Goal: Information Seeking & Learning: Learn about a topic

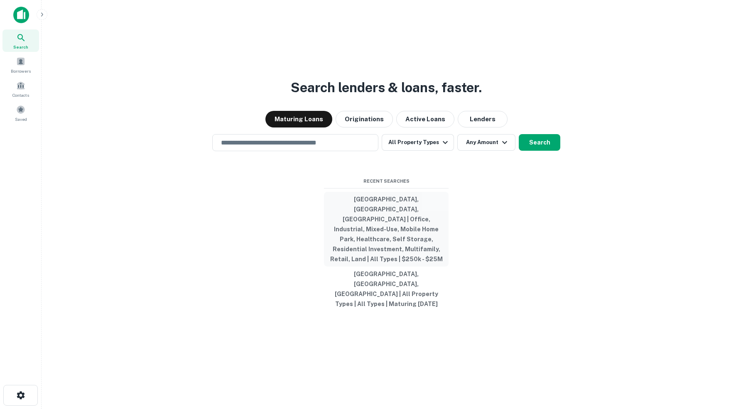
click at [393, 217] on button "[GEOGRAPHIC_DATA], [GEOGRAPHIC_DATA], [GEOGRAPHIC_DATA] | Office, Industrial, M…" at bounding box center [386, 229] width 125 height 75
type input "**********"
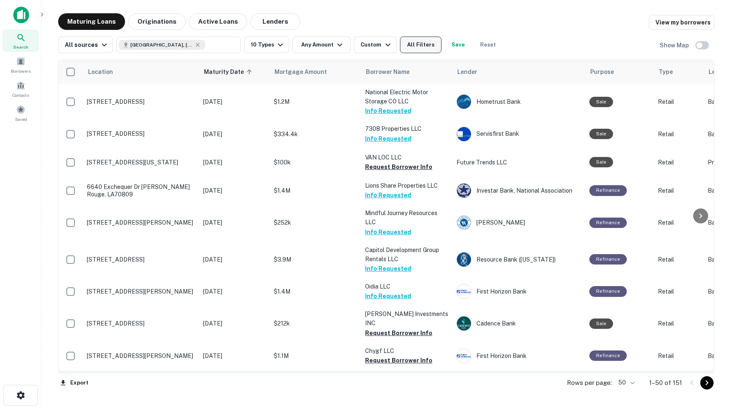
click at [430, 48] on button "All Filters" at bounding box center [421, 45] width 42 height 17
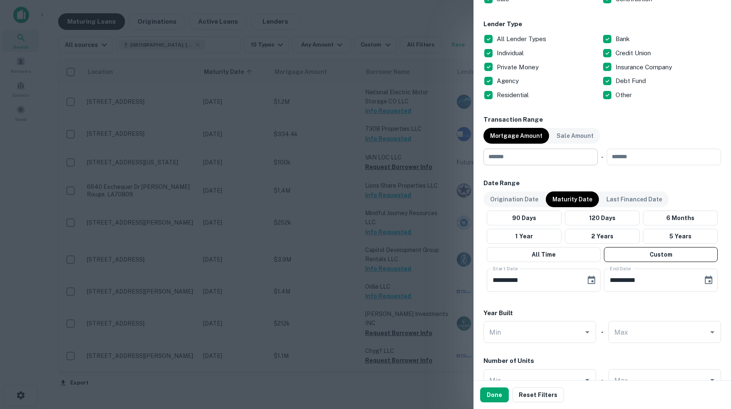
scroll to position [320, 0]
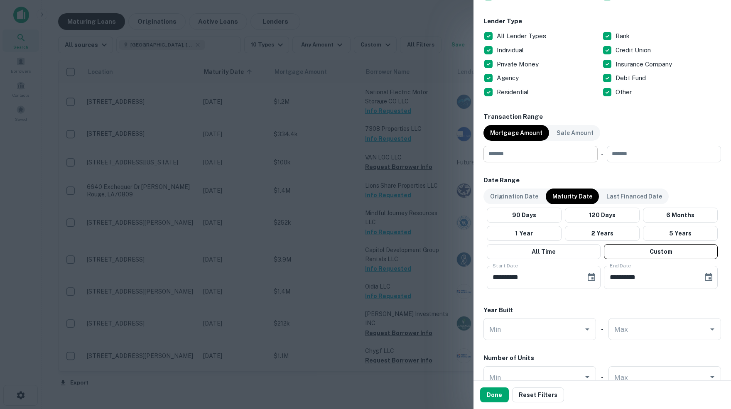
click at [532, 152] on input "number" at bounding box center [537, 154] width 108 height 17
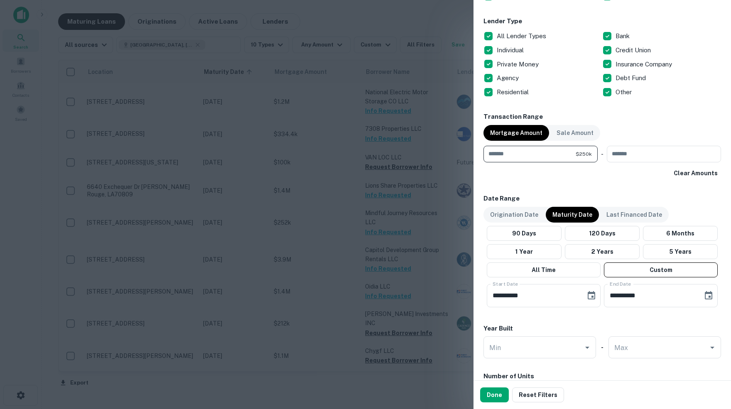
type input "******"
type input "********"
click at [495, 396] on button "Done" at bounding box center [494, 395] width 29 height 15
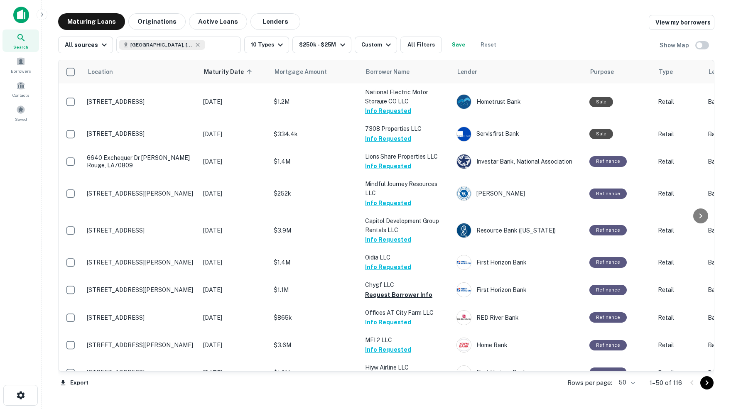
click at [631, 383] on body "Search Borrowers Contacts Saved Maturing Loans Originations Active Loans Lender…" at bounding box center [365, 204] width 731 height 409
click at [624, 394] on li "100" at bounding box center [623, 392] width 24 height 15
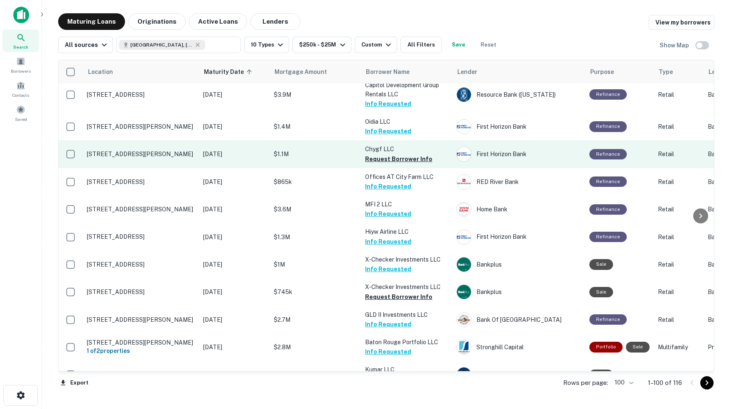
scroll to position [137, 0]
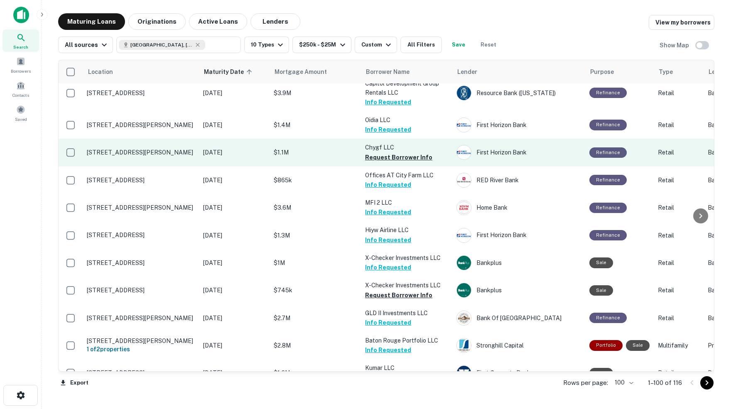
click at [364, 151] on td "Chygf LLC Request Borrower Info" at bounding box center [406, 152] width 91 height 27
click at [391, 152] on button "Request Borrower Info" at bounding box center [398, 157] width 67 height 10
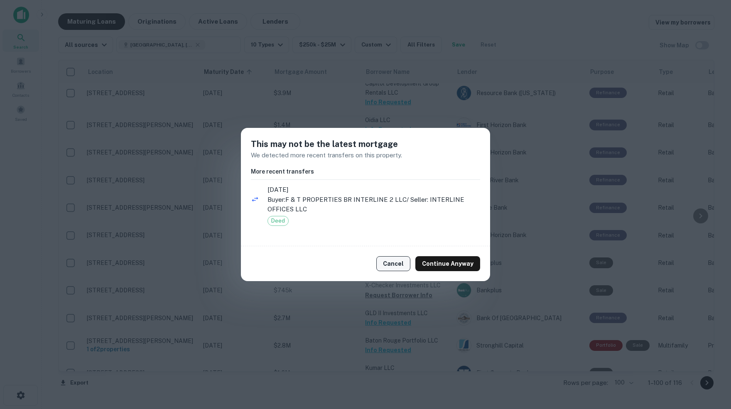
click at [397, 266] on button "Cancel" at bounding box center [393, 263] width 34 height 15
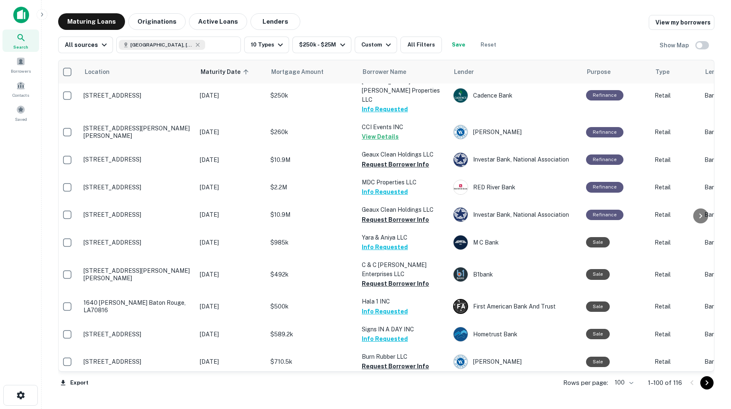
scroll to position [454, 4]
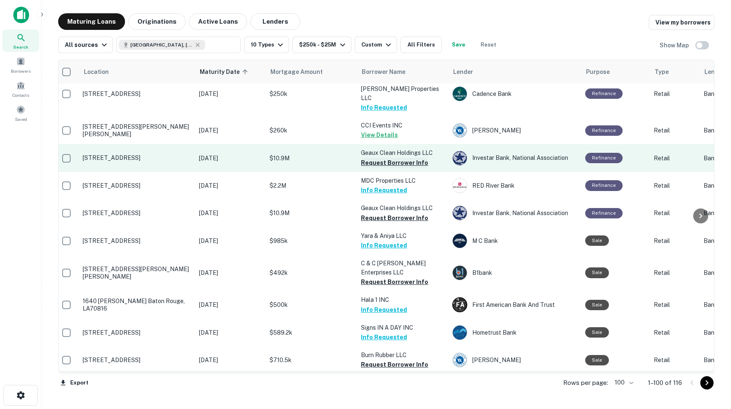
click at [404, 158] on button "Request Borrower Info" at bounding box center [394, 163] width 67 height 10
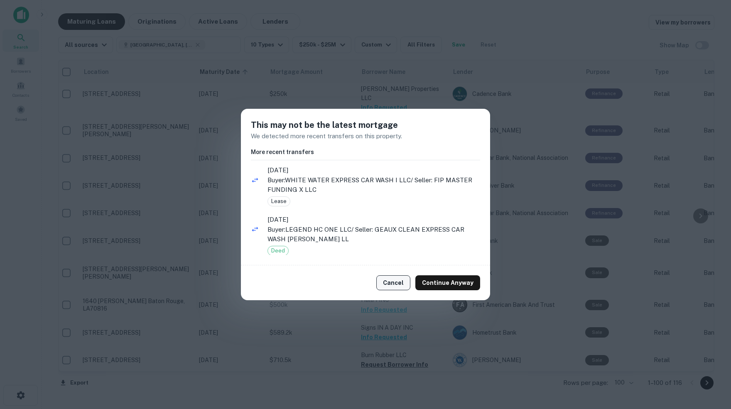
click at [397, 281] on button "Cancel" at bounding box center [393, 282] width 34 height 15
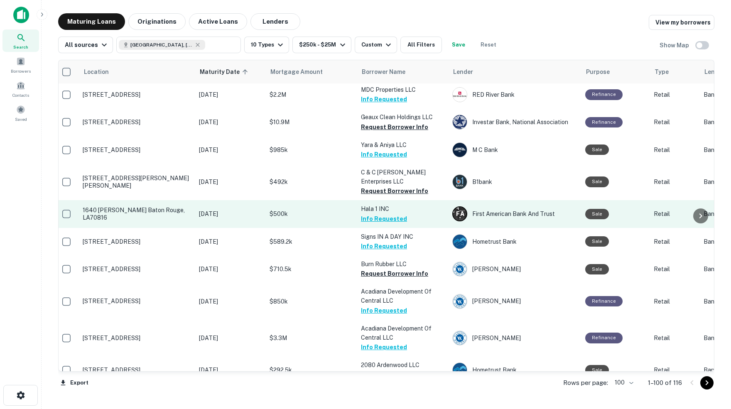
scroll to position [550, 5]
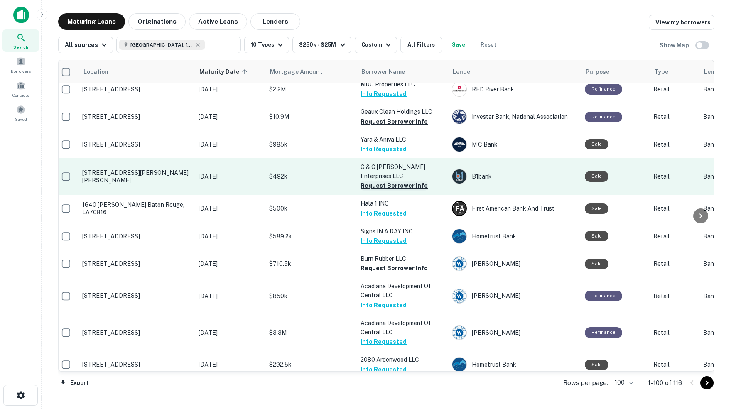
click at [369, 181] on button "Request Borrower Info" at bounding box center [394, 186] width 67 height 10
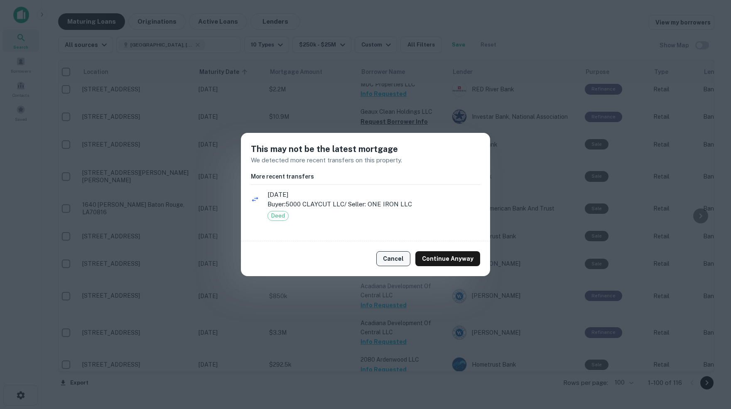
click at [397, 259] on button "Cancel" at bounding box center [393, 258] width 34 height 15
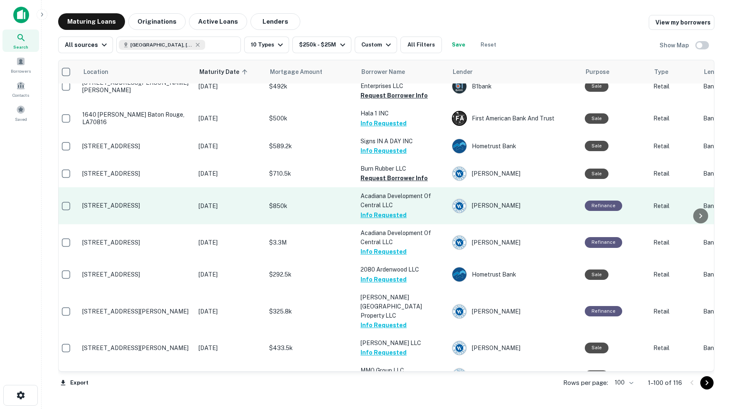
scroll to position [641, 5]
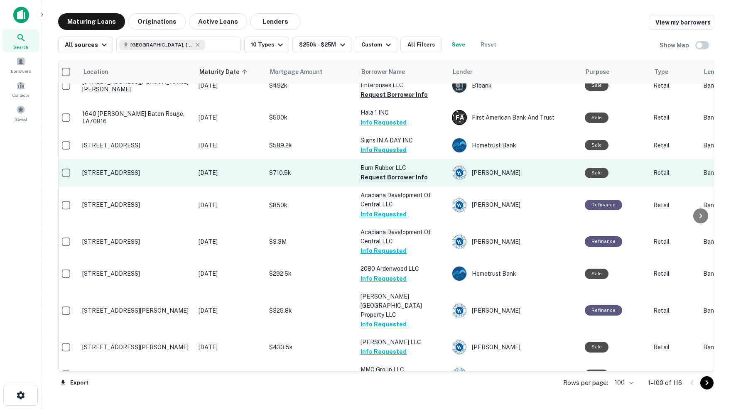
click at [405, 172] on button "Request Borrower Info" at bounding box center [394, 177] width 67 height 10
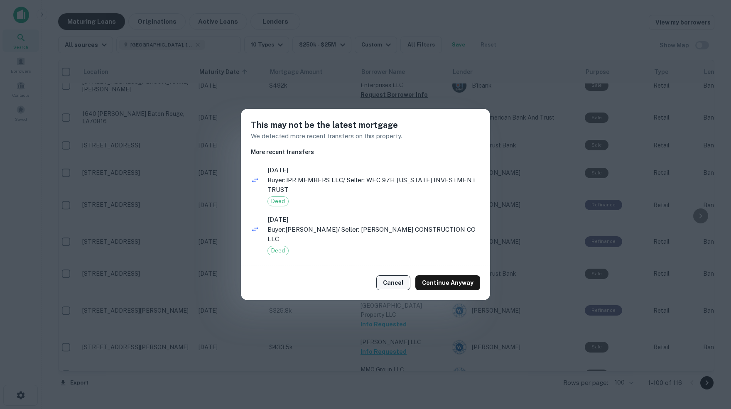
click at [397, 283] on button "Cancel" at bounding box center [393, 282] width 34 height 15
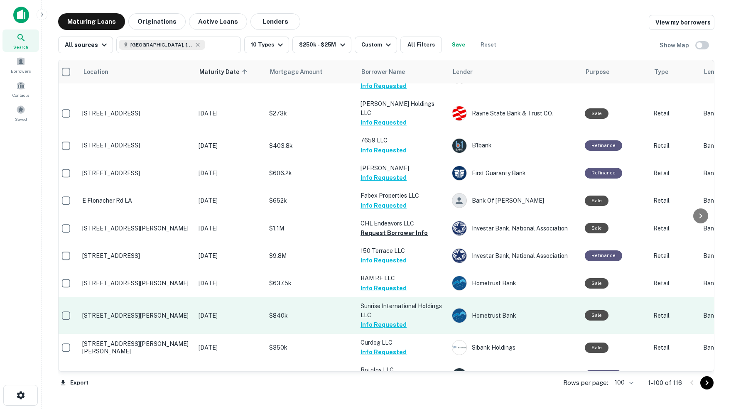
scroll to position [970, 5]
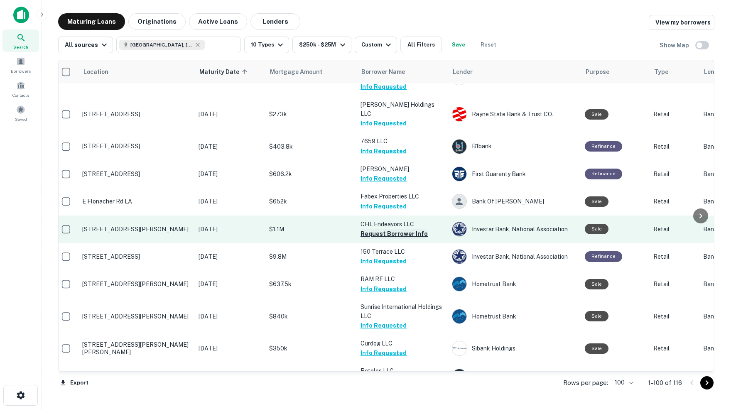
click at [366, 229] on button "Request Borrower Info" at bounding box center [394, 234] width 67 height 10
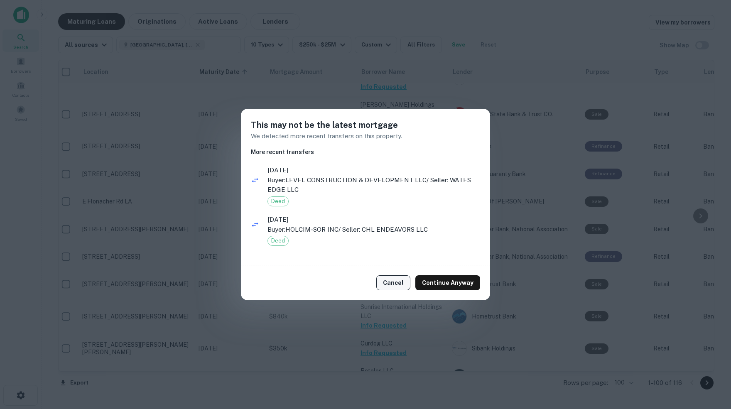
click at [394, 285] on button "Cancel" at bounding box center [393, 282] width 34 height 15
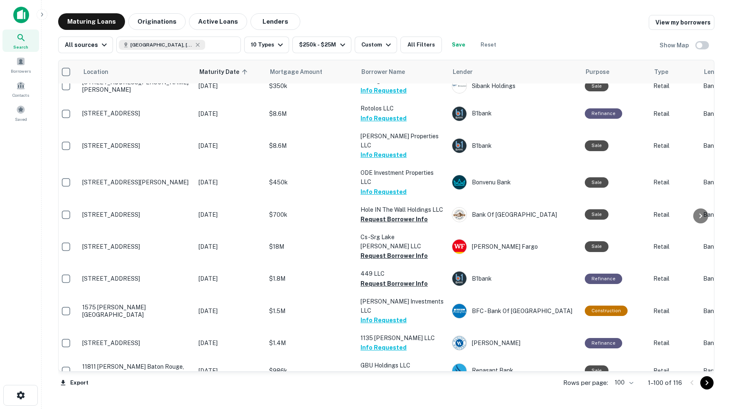
scroll to position [1234, 5]
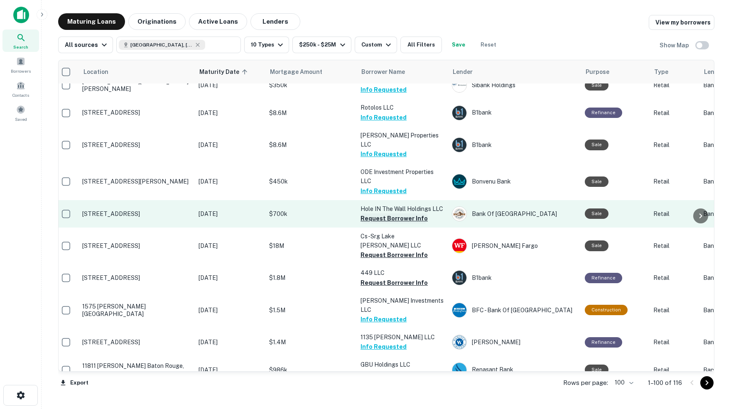
click at [383, 213] on button "Request Borrower Info" at bounding box center [394, 218] width 67 height 10
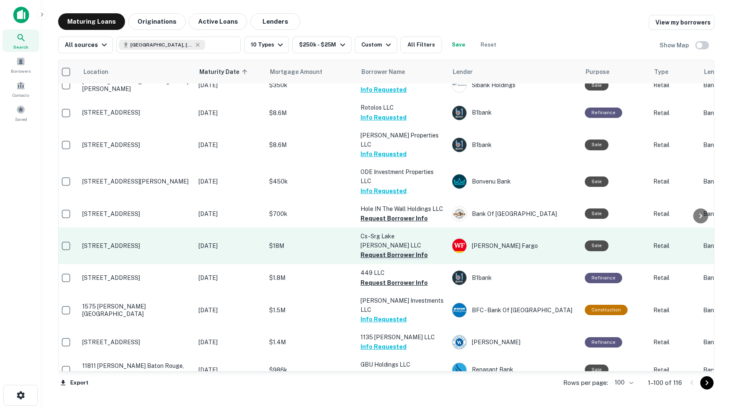
click at [380, 250] on button "Request Borrower Info" at bounding box center [394, 255] width 67 height 10
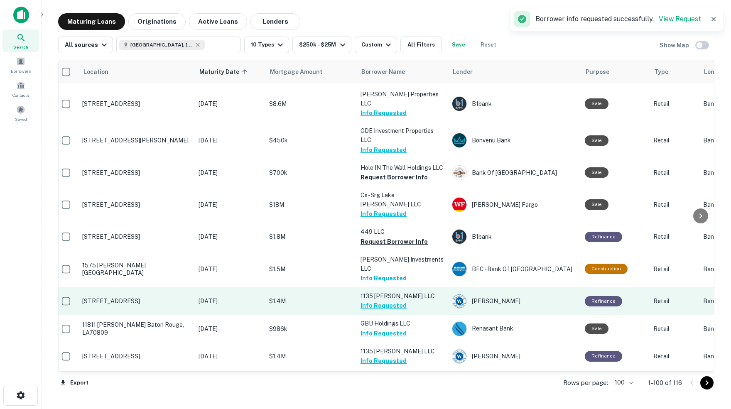
scroll to position [1278, 4]
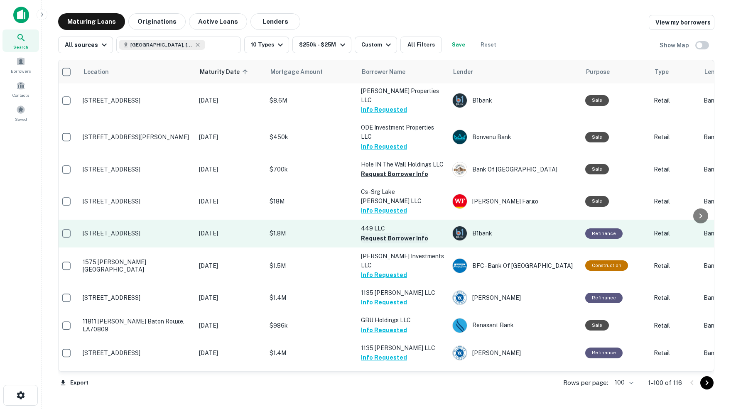
click at [378, 233] on button "Request Borrower Info" at bounding box center [394, 238] width 67 height 10
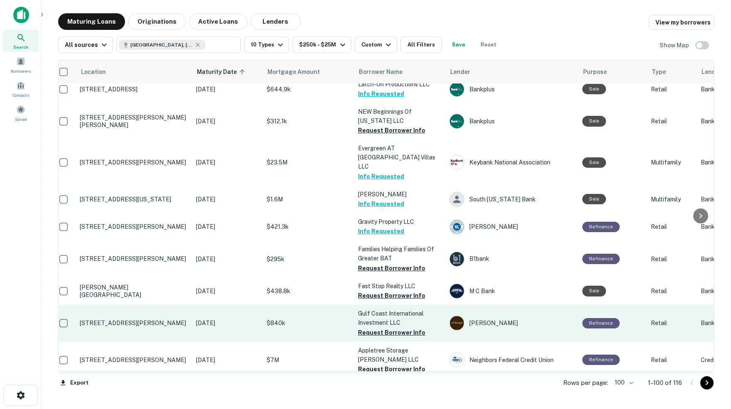
scroll to position [1886, 7]
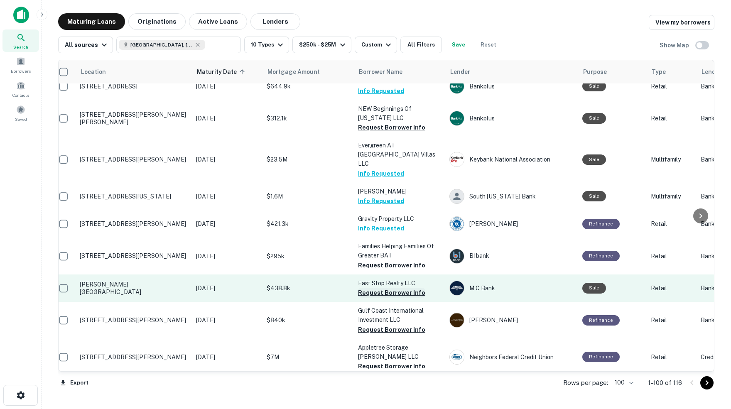
click at [378, 288] on button "Request Borrower Info" at bounding box center [391, 293] width 67 height 10
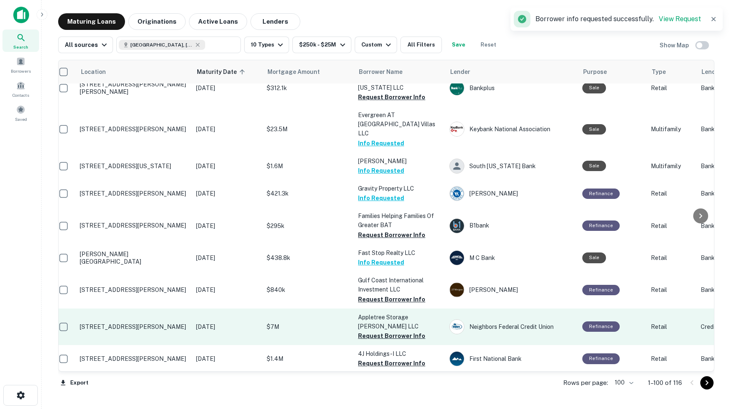
scroll to position [1922, 7]
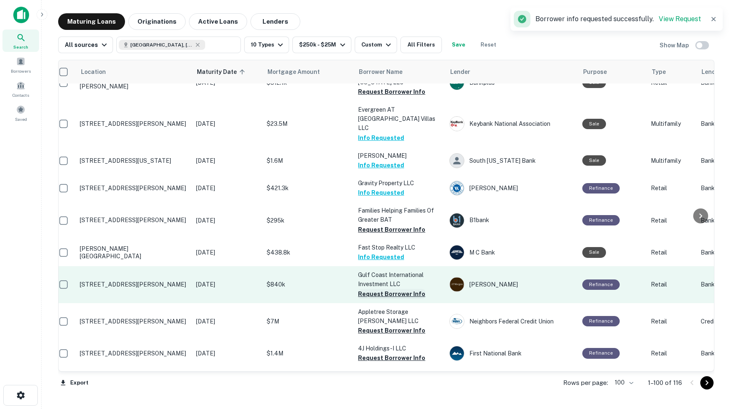
click at [381, 289] on button "Request Borrower Info" at bounding box center [391, 294] width 67 height 10
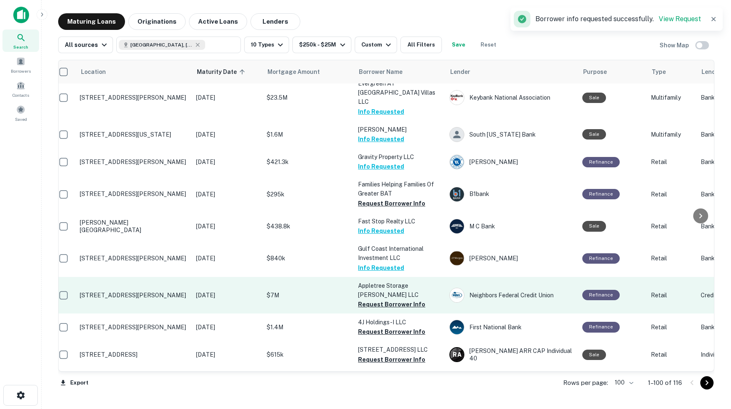
scroll to position [1953, 7]
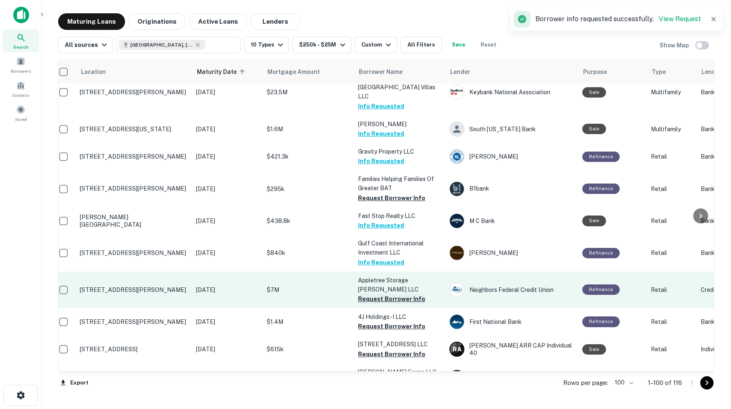
click at [380, 294] on button "Request Borrower Info" at bounding box center [391, 299] width 67 height 10
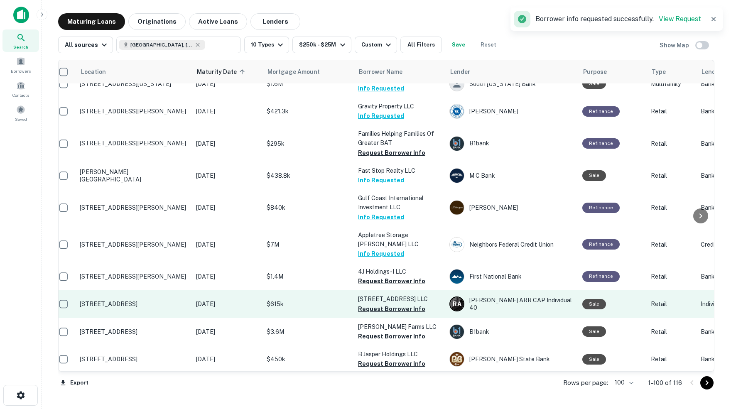
scroll to position [2000, 7]
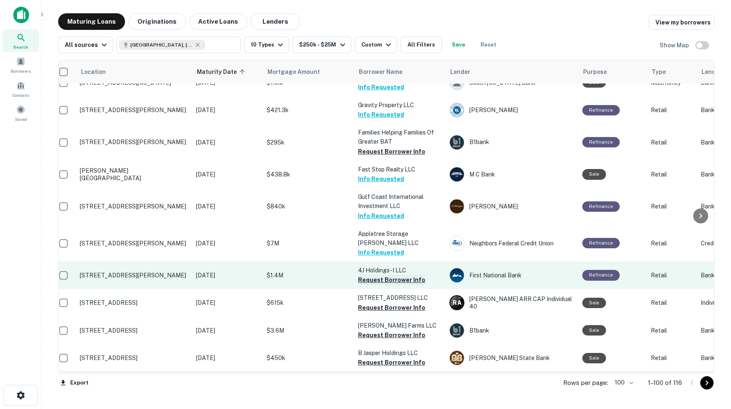
click at [378, 275] on button "Request Borrower Info" at bounding box center [391, 280] width 67 height 10
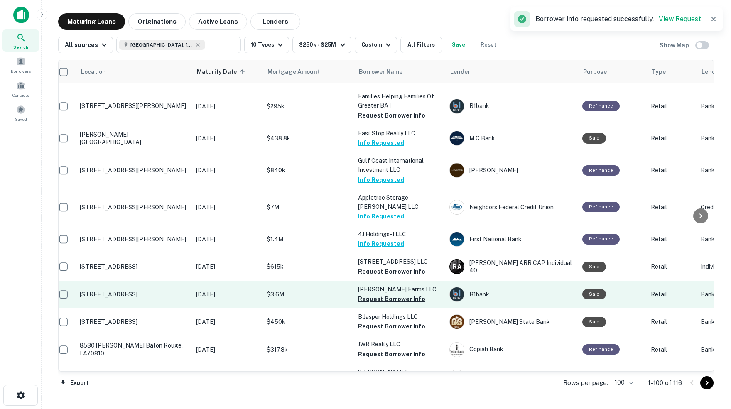
scroll to position [2040, 7]
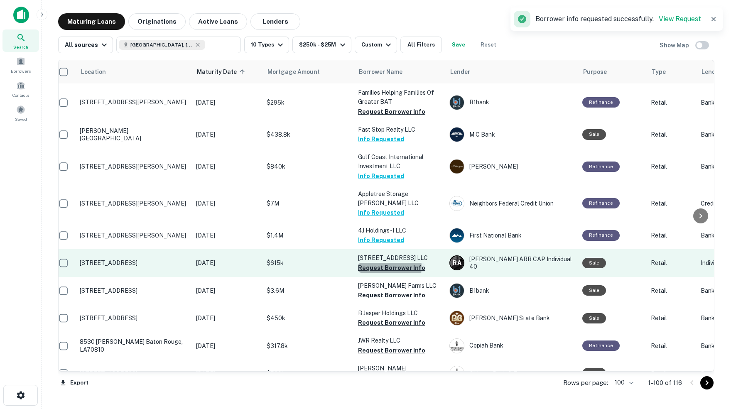
click at [372, 263] on button "Request Borrower Info" at bounding box center [391, 268] width 67 height 10
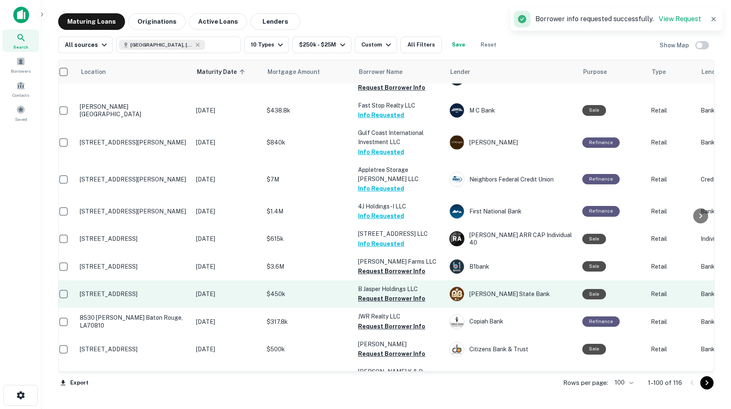
scroll to position [2068, 7]
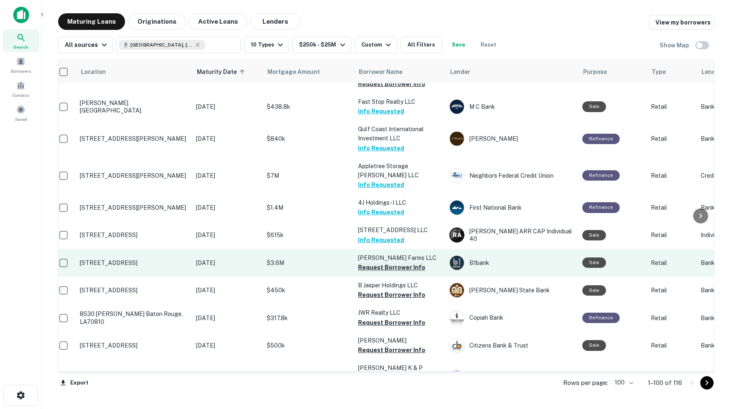
click at [390, 263] on button "Request Borrower Info" at bounding box center [391, 268] width 67 height 10
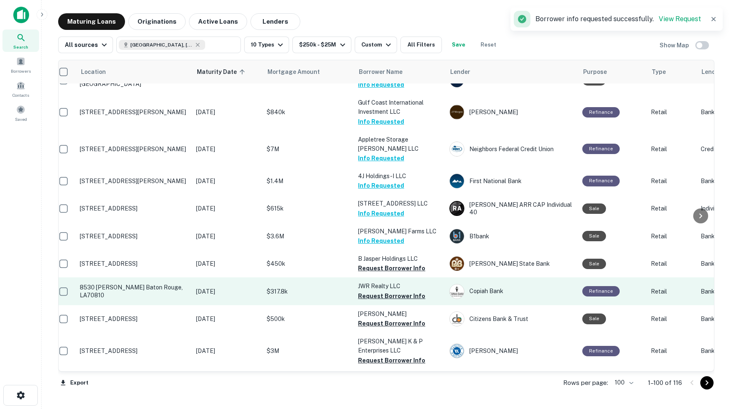
scroll to position [2096, 7]
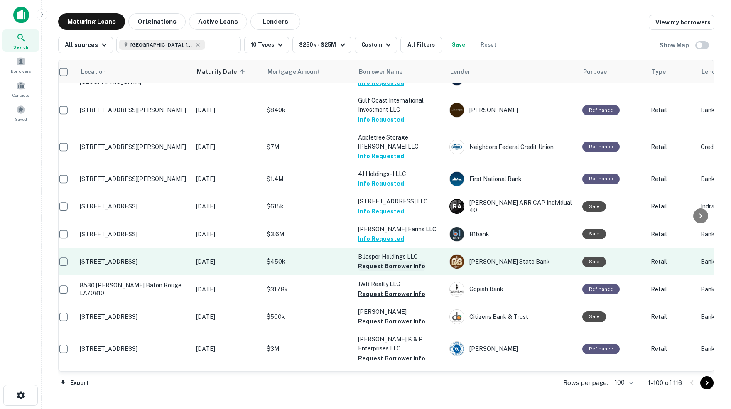
click at [373, 261] on button "Request Borrower Info" at bounding box center [391, 266] width 67 height 10
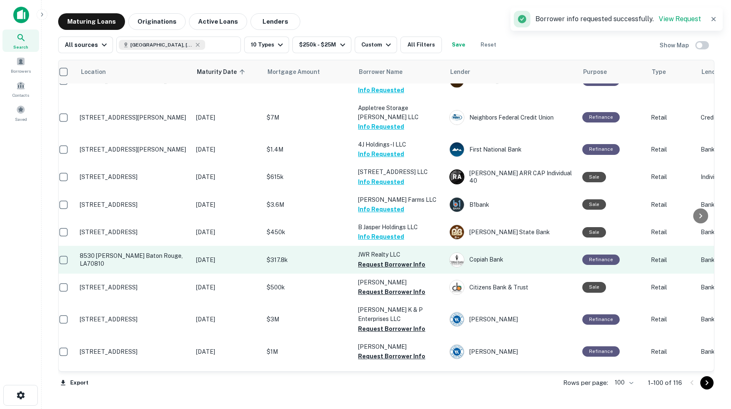
scroll to position [2129, 7]
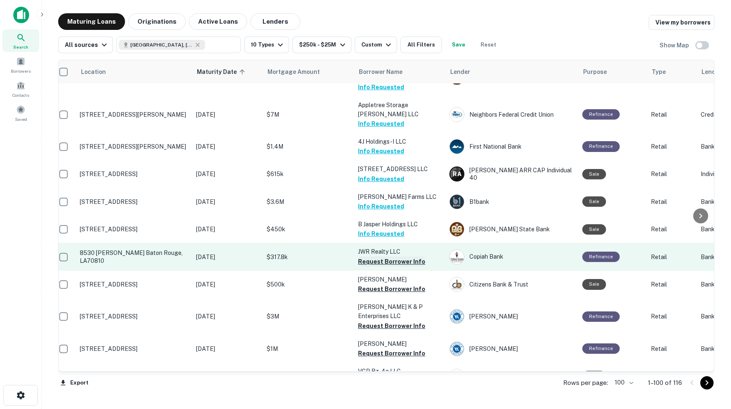
click at [375, 257] on button "Request Borrower Info" at bounding box center [391, 262] width 67 height 10
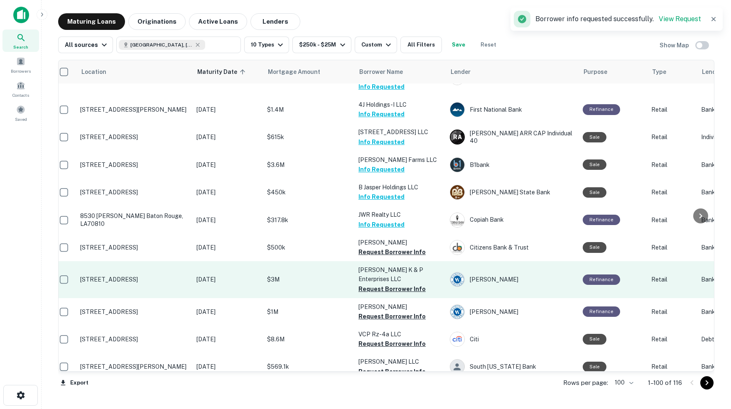
scroll to position [2166, 6]
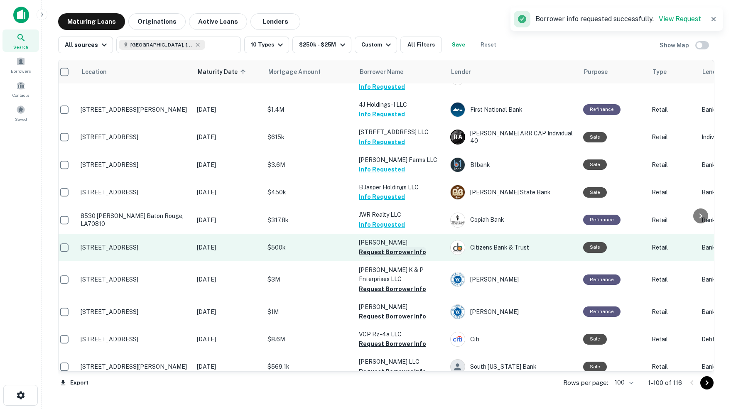
click at [380, 247] on button "Request Borrower Info" at bounding box center [392, 252] width 67 height 10
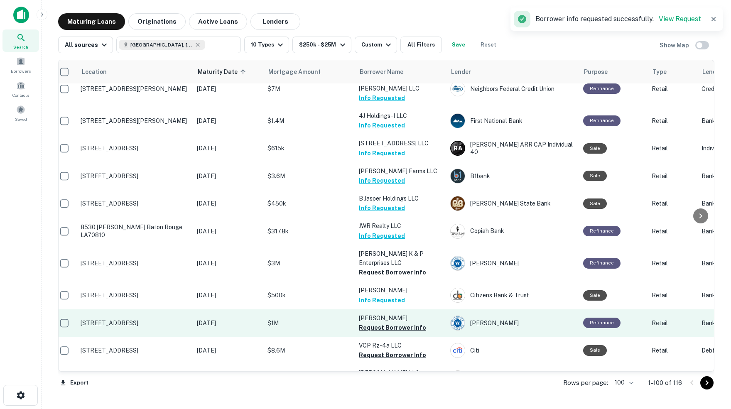
scroll to position [2155, 4]
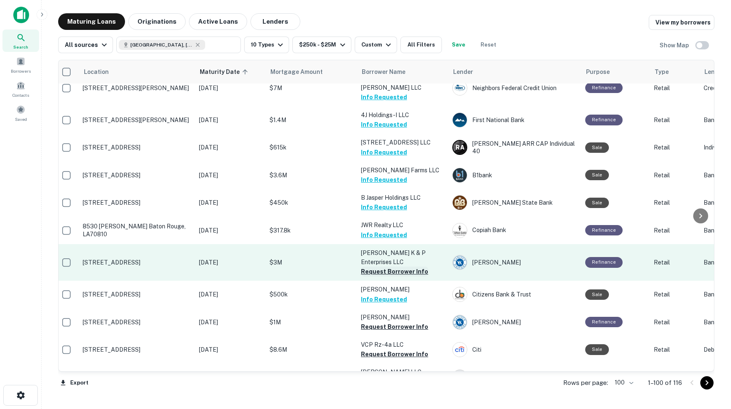
click at [380, 267] on button "Request Borrower Info" at bounding box center [394, 272] width 67 height 10
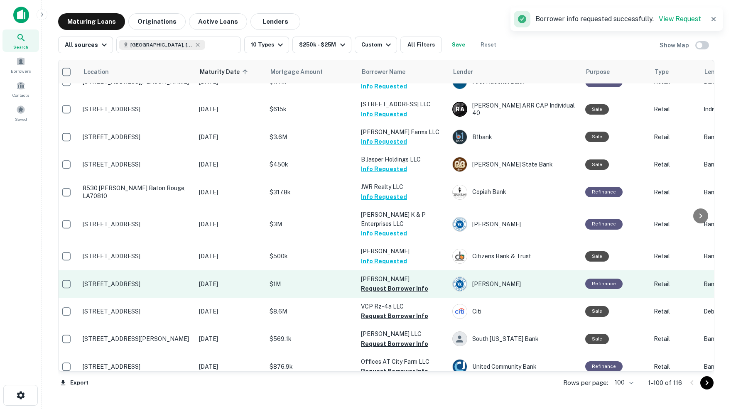
scroll to position [2200, 4]
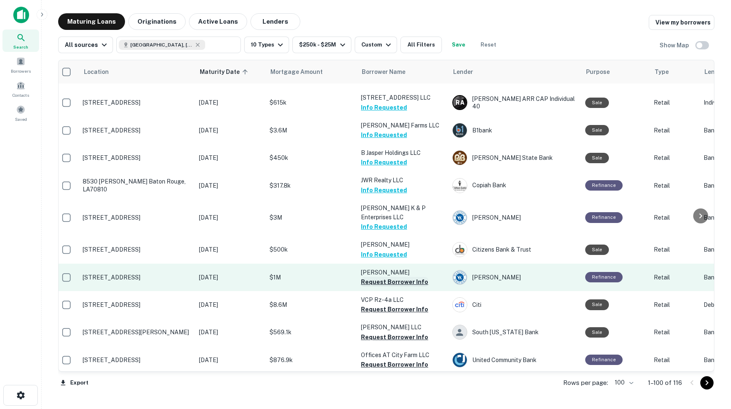
click at [379, 277] on button "Request Borrower Info" at bounding box center [394, 282] width 67 height 10
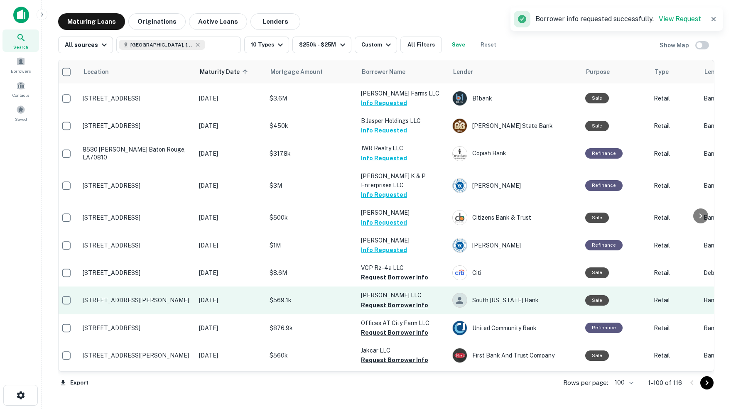
scroll to position [2235, 4]
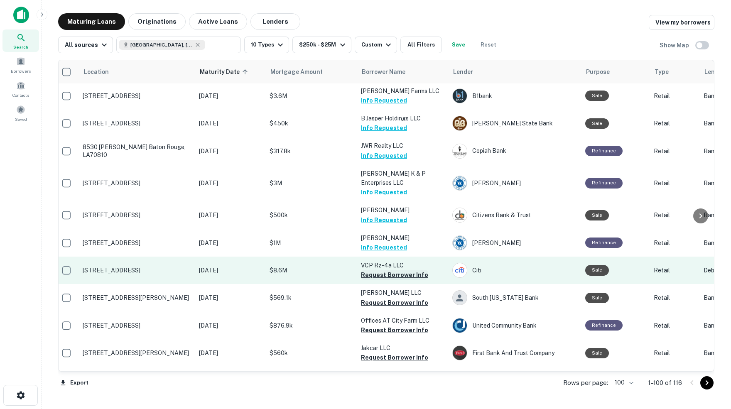
click at [367, 270] on button "Request Borrower Info" at bounding box center [394, 275] width 67 height 10
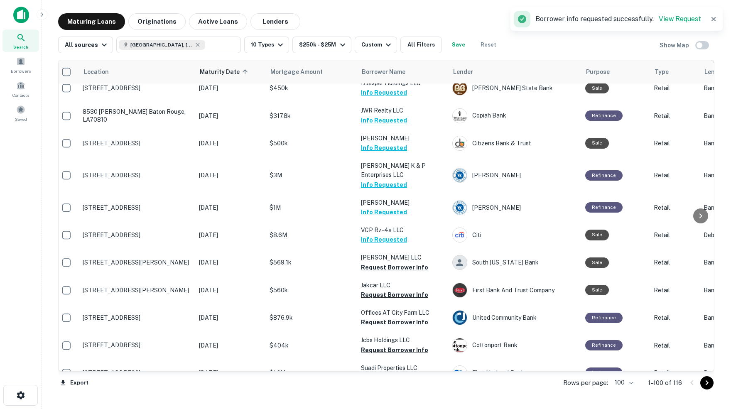
scroll to position [2271, 4]
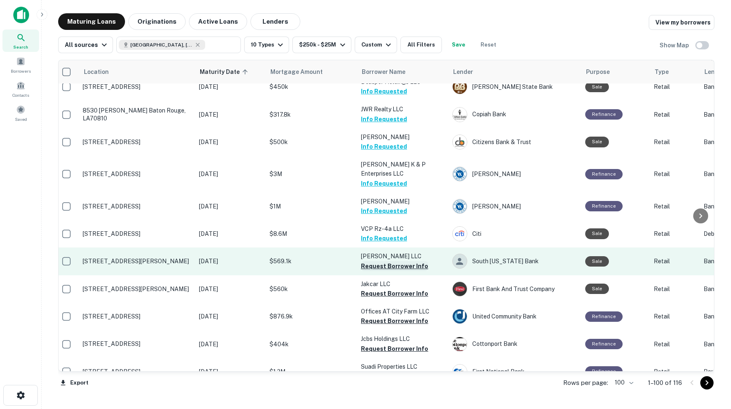
click at [373, 261] on button "Request Borrower Info" at bounding box center [394, 266] width 67 height 10
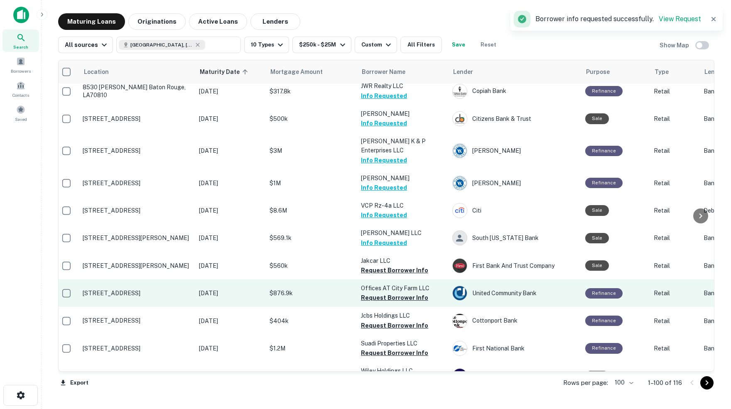
scroll to position [2299, 4]
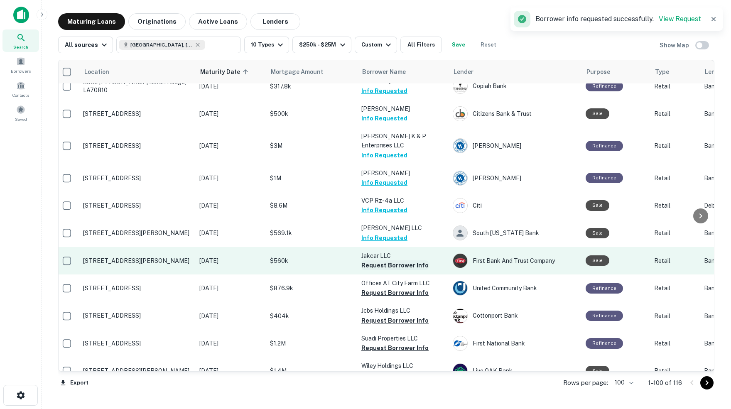
click at [377, 260] on button "Request Borrower Info" at bounding box center [394, 265] width 67 height 10
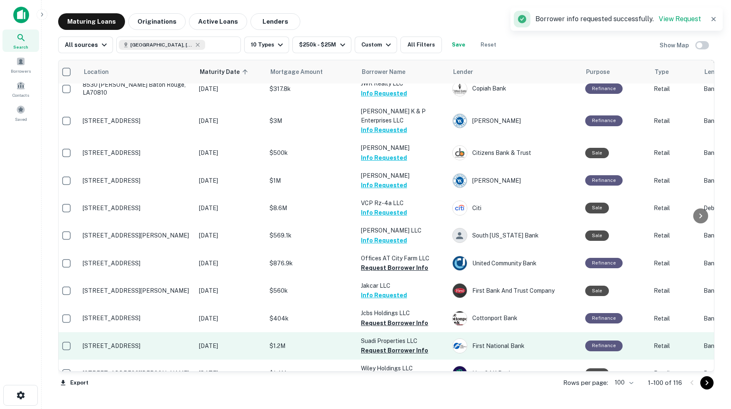
scroll to position [2297, 5]
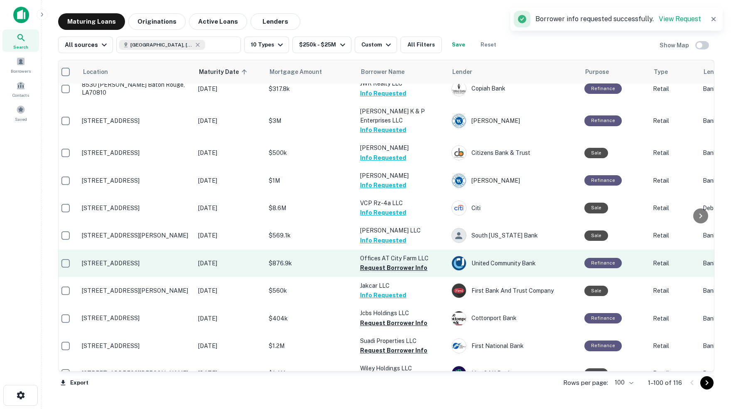
click at [392, 263] on button "Request Borrower Info" at bounding box center [393, 268] width 67 height 10
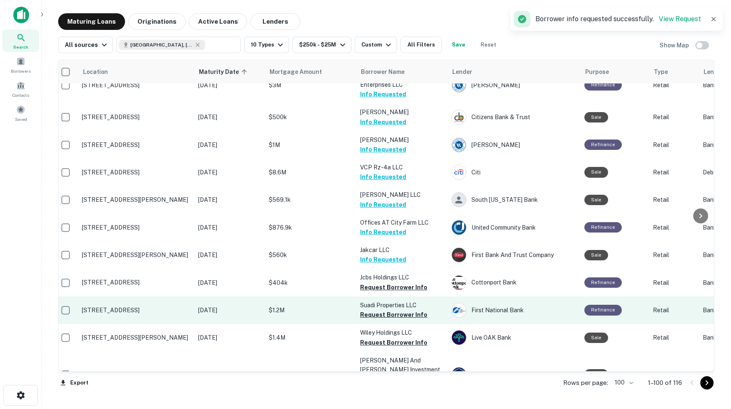
scroll to position [2333, 6]
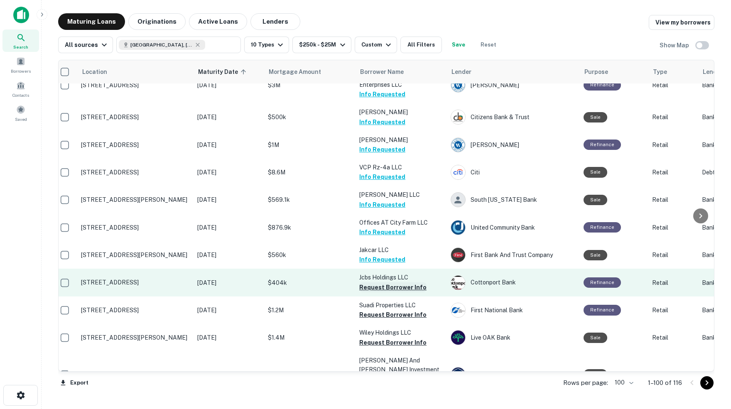
click at [395, 282] on button "Request Borrower Info" at bounding box center [392, 287] width 67 height 10
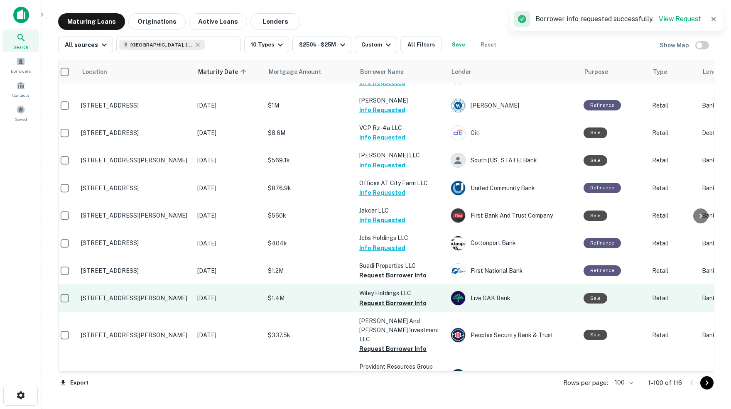
scroll to position [2373, 6]
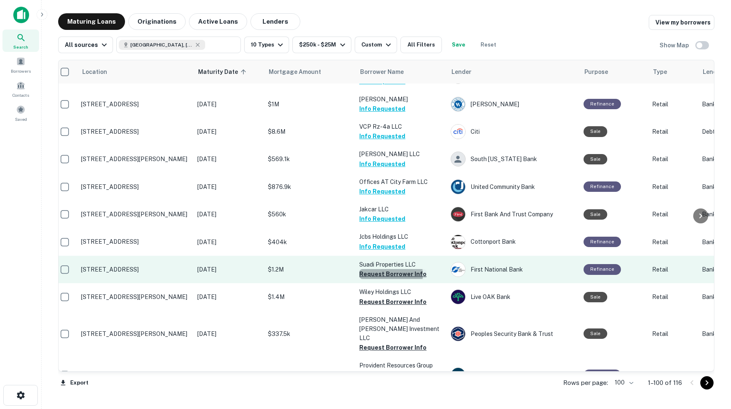
click at [383, 269] on button "Request Borrower Info" at bounding box center [392, 274] width 67 height 10
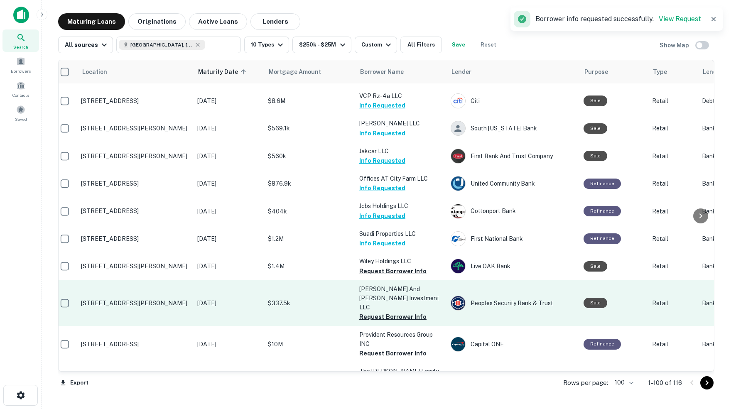
scroll to position [2407, 6]
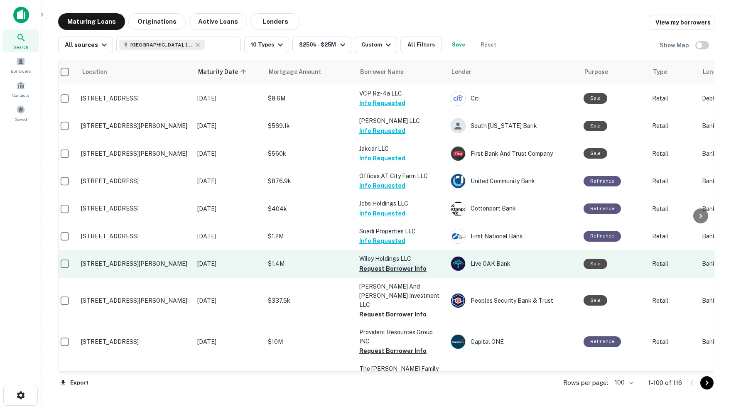
click at [365, 264] on button "Request Borrower Info" at bounding box center [392, 269] width 67 height 10
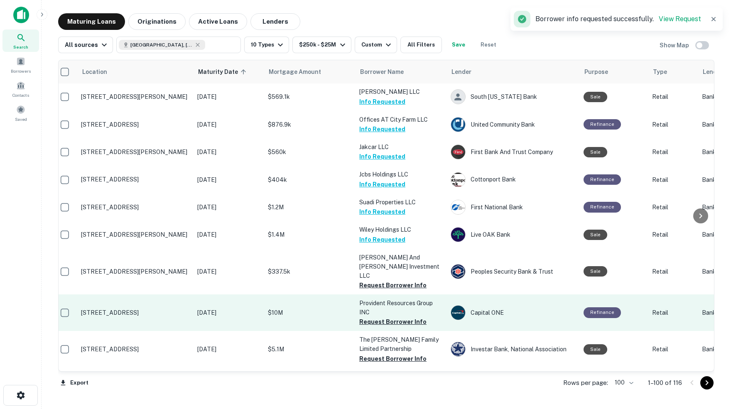
scroll to position [2438, 6]
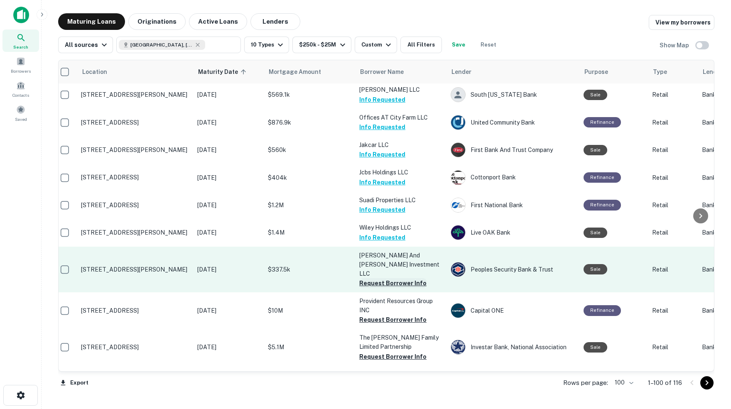
click at [382, 278] on button "Request Borrower Info" at bounding box center [392, 283] width 67 height 10
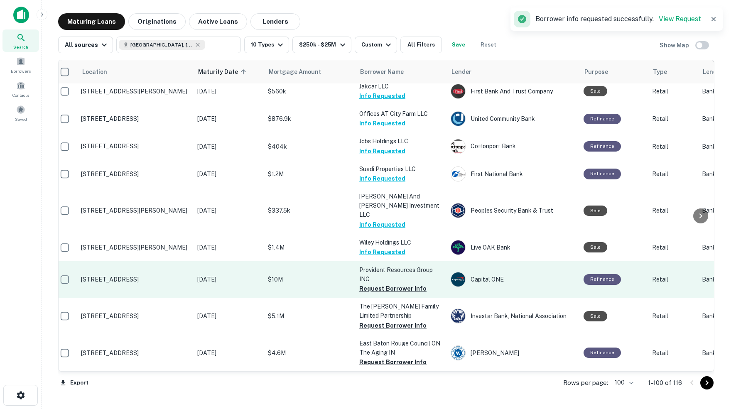
scroll to position [2474, 6]
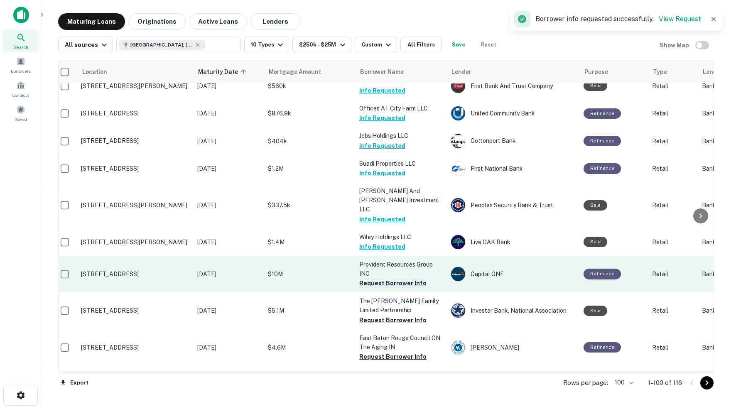
click at [381, 278] on button "Request Borrower Info" at bounding box center [392, 283] width 67 height 10
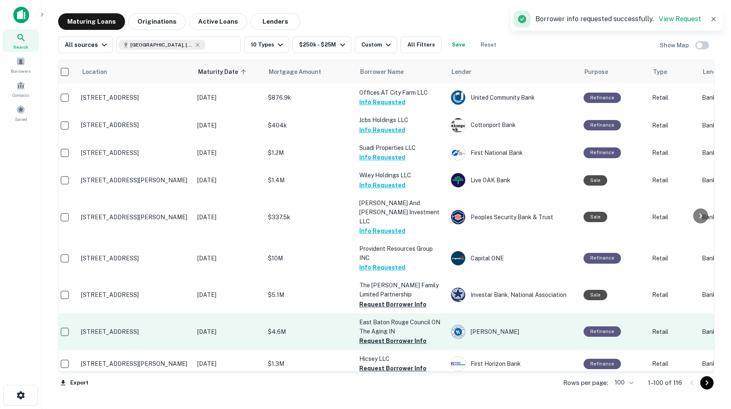
scroll to position [2492, 5]
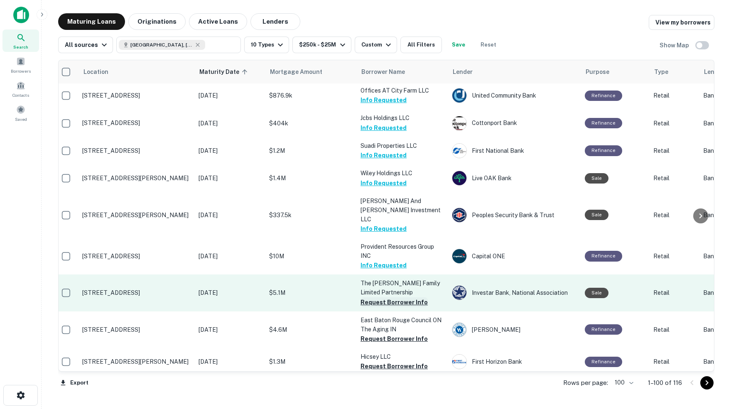
click at [376, 297] on button "Request Borrower Info" at bounding box center [394, 302] width 67 height 10
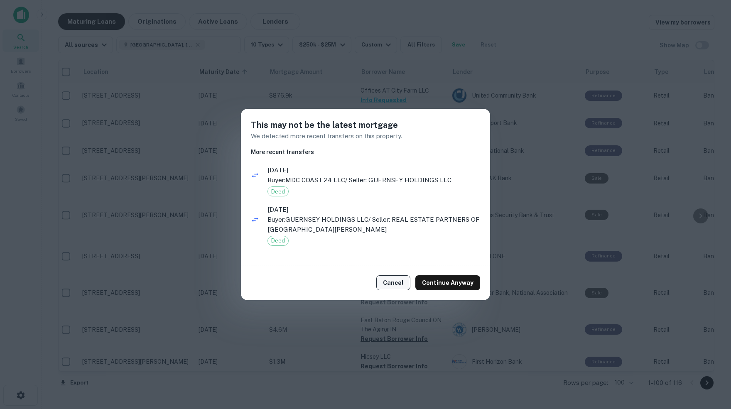
click at [397, 284] on button "Cancel" at bounding box center [393, 282] width 34 height 15
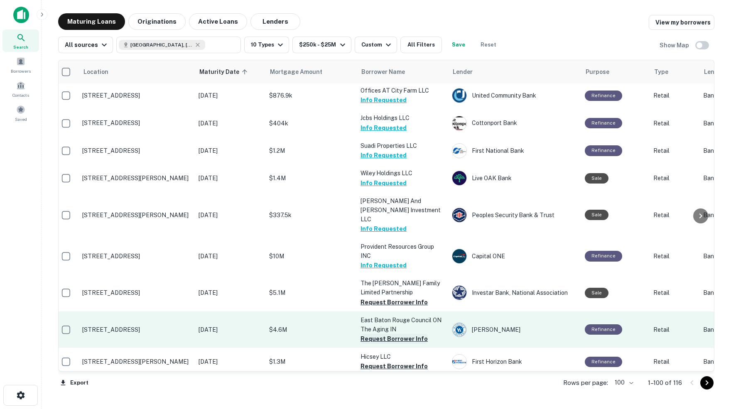
click at [367, 334] on button "Request Borrower Info" at bounding box center [394, 339] width 67 height 10
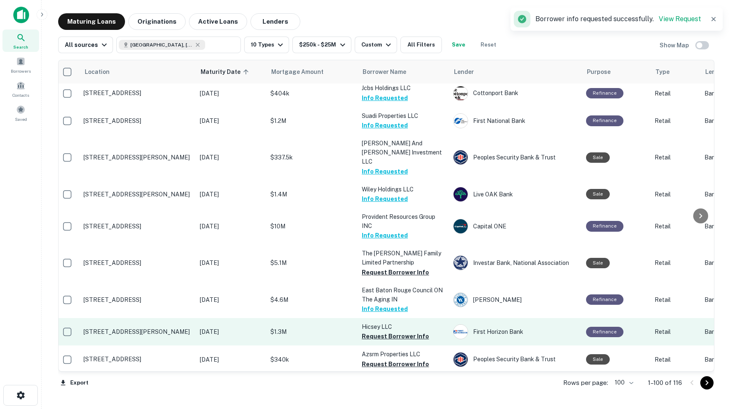
scroll to position [2524, 3]
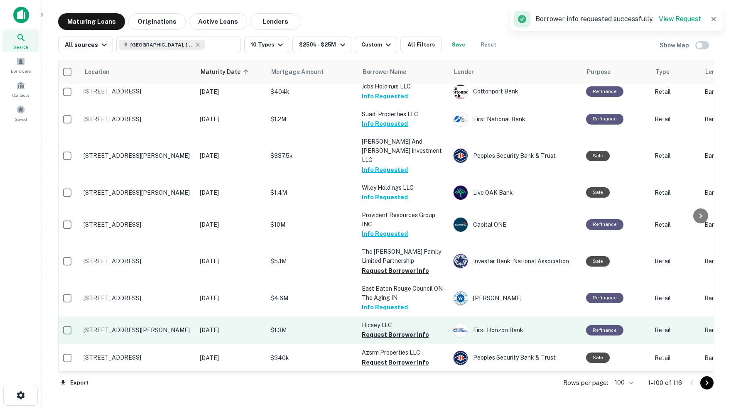
click at [386, 330] on button "Request Borrower Info" at bounding box center [395, 335] width 67 height 10
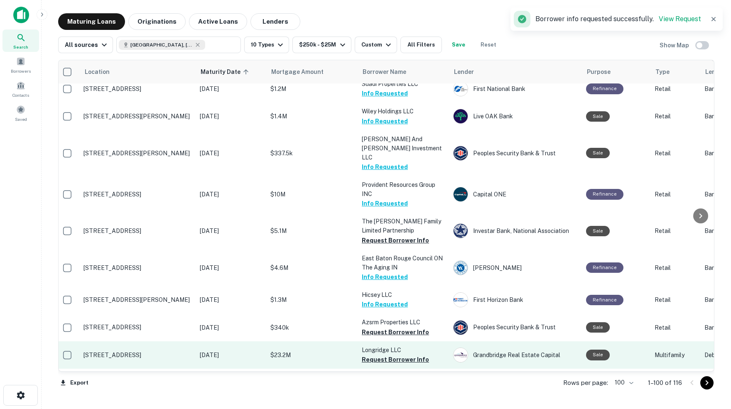
scroll to position [2557, 3]
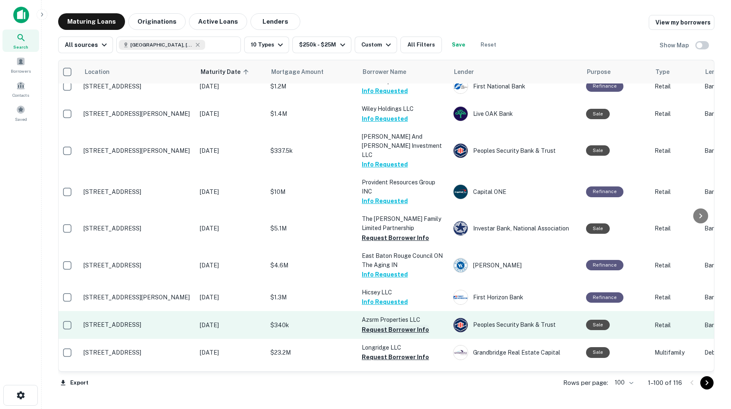
click at [390, 325] on button "Request Borrower Info" at bounding box center [395, 330] width 67 height 10
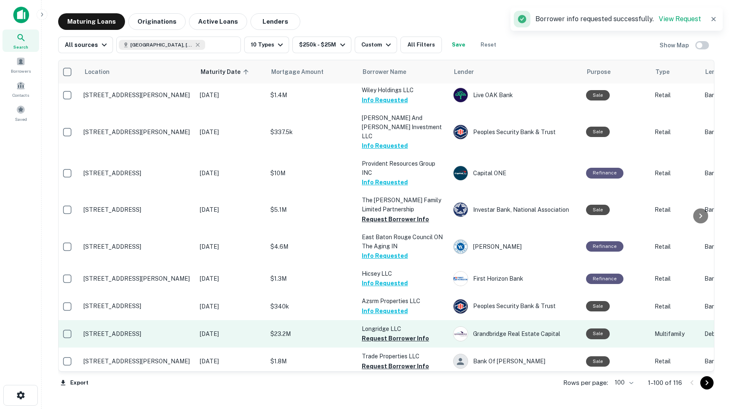
scroll to position [2577, 3]
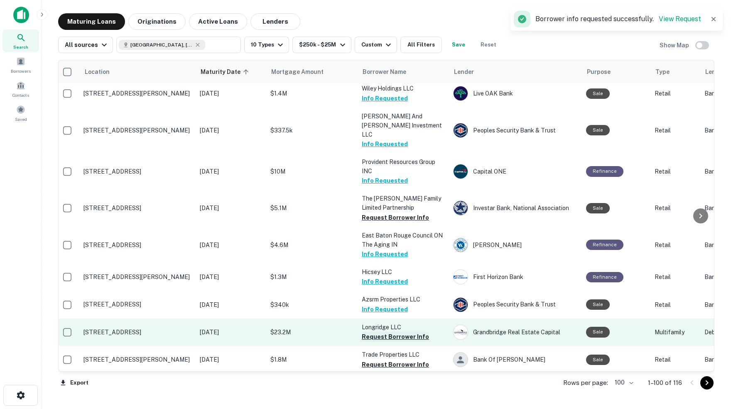
click at [386, 332] on button "Request Borrower Info" at bounding box center [395, 337] width 67 height 10
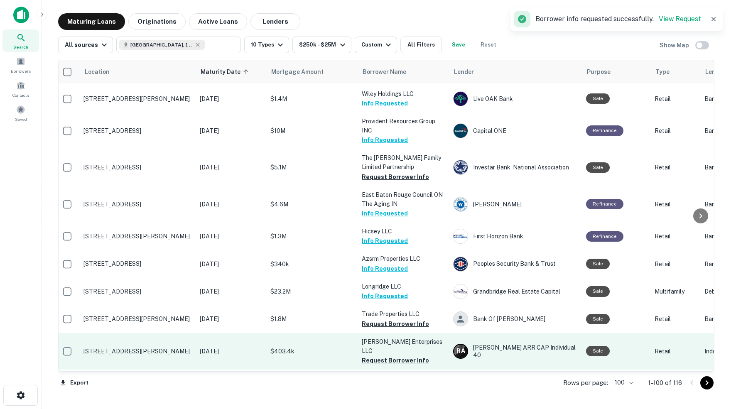
scroll to position [0, 0]
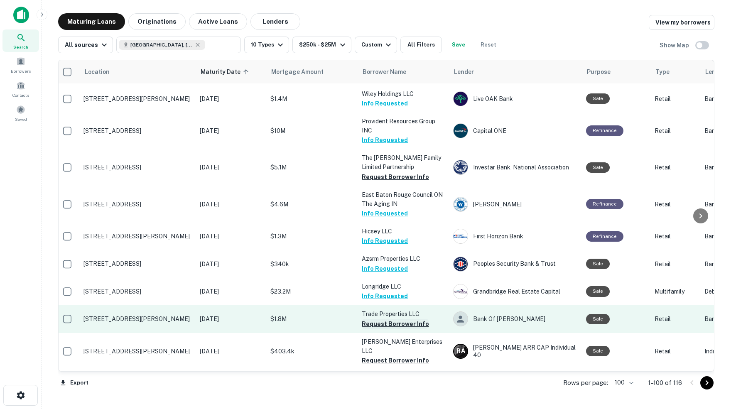
click at [383, 319] on button "Request Borrower Info" at bounding box center [395, 324] width 67 height 10
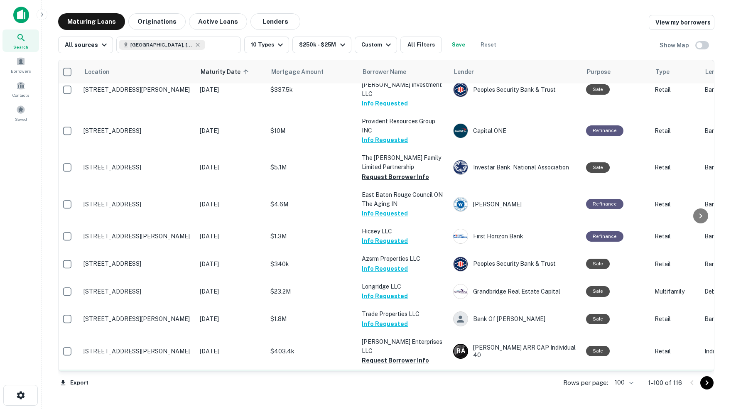
click at [372, 383] on button "Request Borrower Info" at bounding box center [395, 388] width 67 height 10
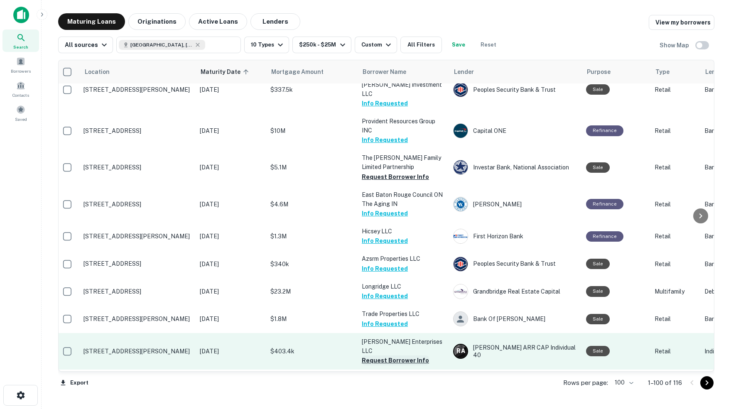
click at [397, 356] on button "Request Borrower Info" at bounding box center [395, 361] width 67 height 10
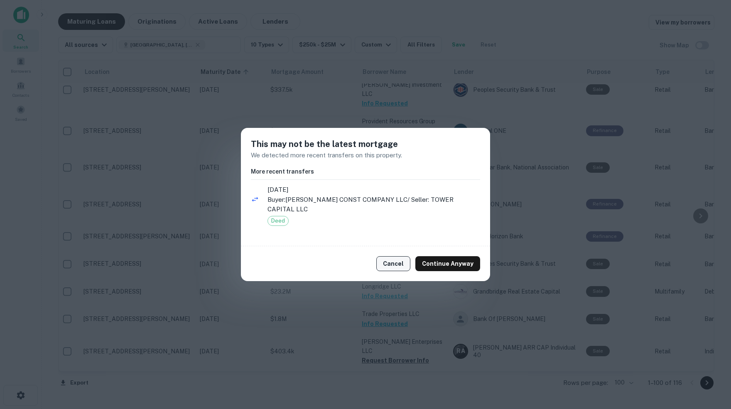
click at [395, 256] on button "Cancel" at bounding box center [393, 263] width 34 height 15
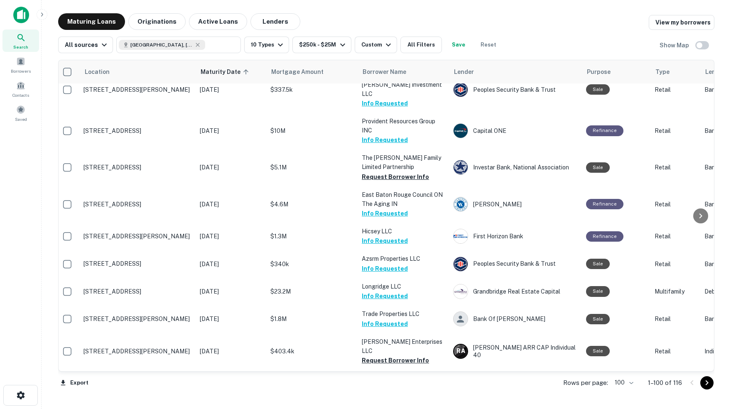
click at [716, 16] on icon "close" at bounding box center [717, 15] width 6 height 7
click at [18, 64] on span at bounding box center [20, 61] width 9 height 9
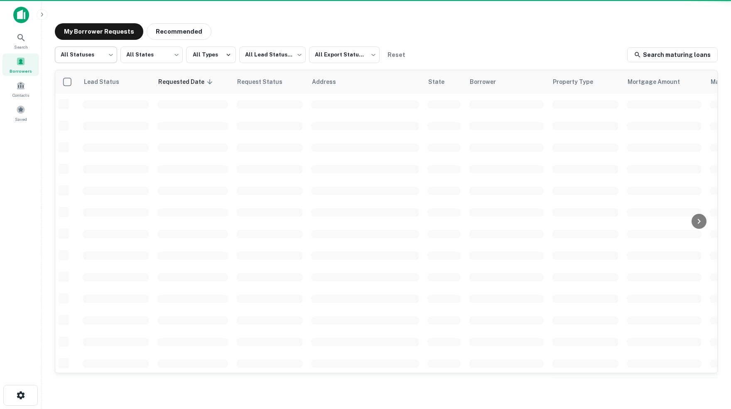
scroll to position [260, 0]
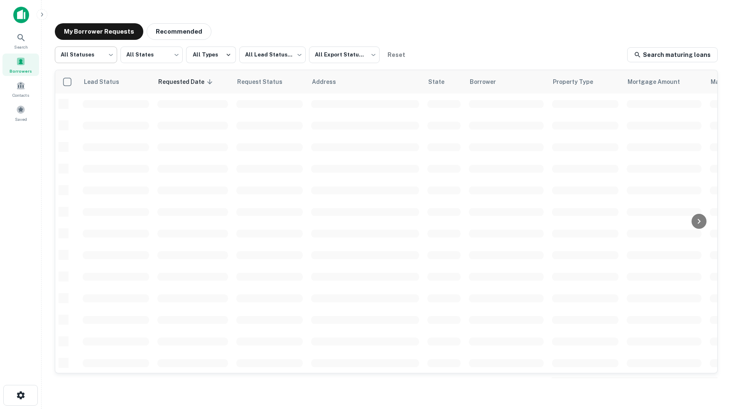
click at [109, 54] on body "Search Borrowers Contacts Saved My Borrower Requests Recommended All Statuses *…" at bounding box center [365, 204] width 731 height 409
click at [74, 106] on li "Fulfilled" at bounding box center [85, 106] width 63 height 15
type input "*********"
click at [374, 54] on body "Search Borrowers Contacts Saved My Borrower Requests Recommended Fulfilled ****…" at bounding box center [365, 204] width 731 height 409
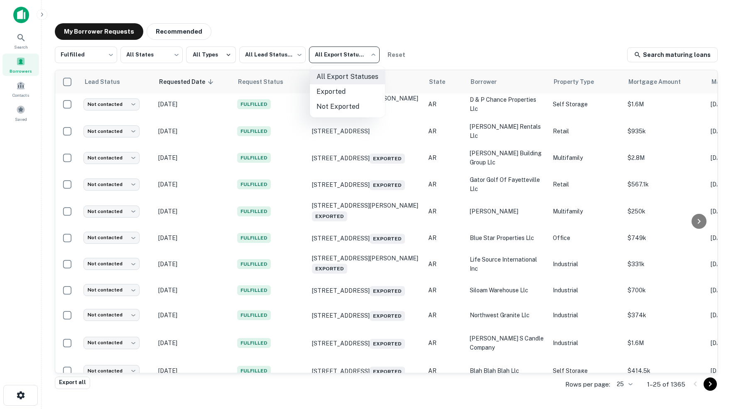
click at [339, 106] on li "Not Exported" at bounding box center [347, 106] width 75 height 15
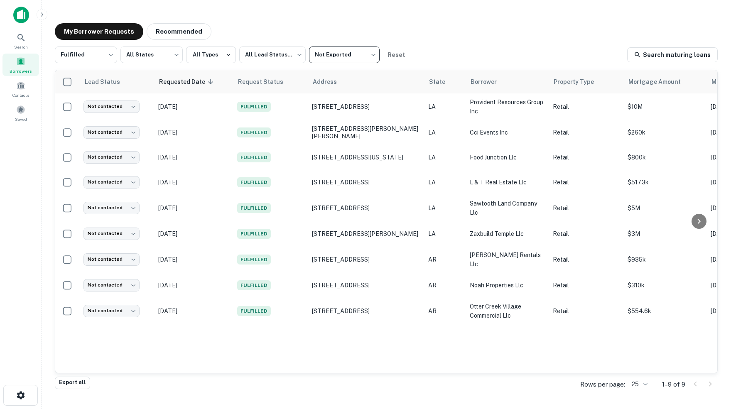
click at [470, 39] on div "My Borrower Requests Recommended" at bounding box center [386, 31] width 663 height 17
click at [300, 56] on body "Search Borrowers Contacts Saved My Borrower Requests Recommended Fulfilled ****…" at bounding box center [365, 204] width 731 height 409
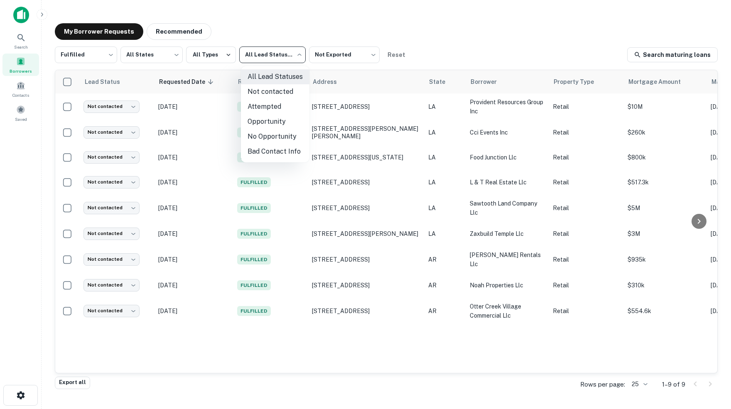
click at [477, 32] on div at bounding box center [365, 204] width 731 height 409
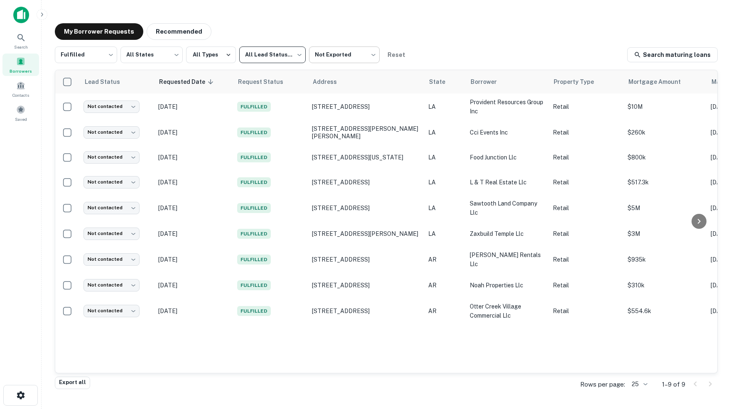
click at [372, 54] on body "Search Borrowers Contacts Saved My Borrower Requests Recommended Fulfilled ****…" at bounding box center [365, 204] width 731 height 409
click at [346, 74] on li "All Export Statuses" at bounding box center [347, 76] width 75 height 15
type input "***"
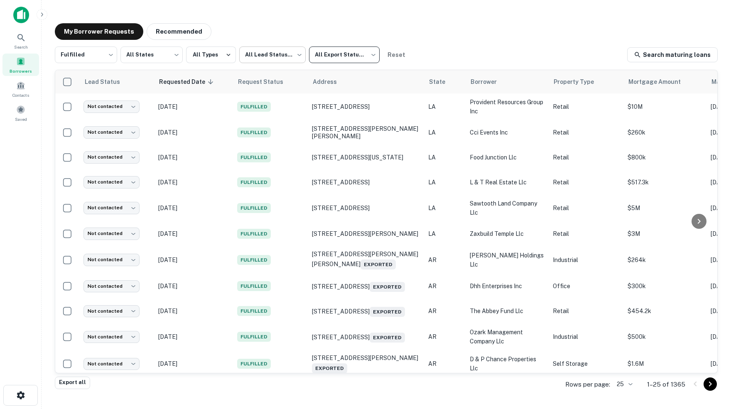
click at [300, 54] on body "Search Borrowers Contacts Saved My Borrower Requests Recommended Fulfilled ****…" at bounding box center [365, 204] width 731 height 409
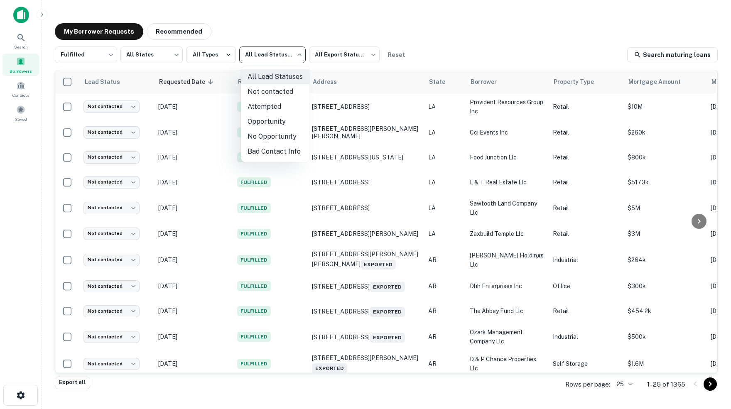
click at [270, 93] on li "Not contacted" at bounding box center [275, 91] width 69 height 15
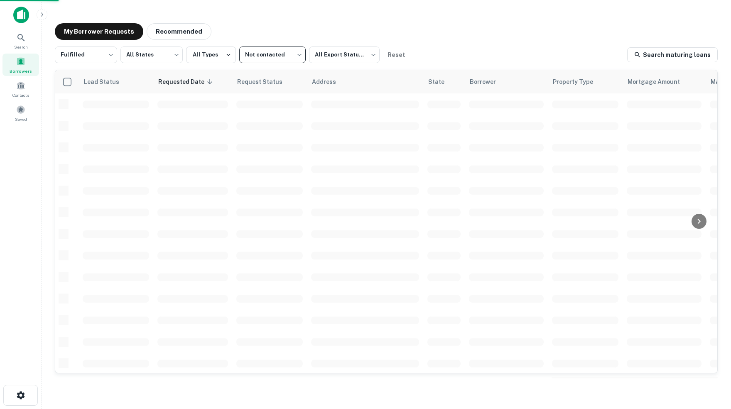
type input "****"
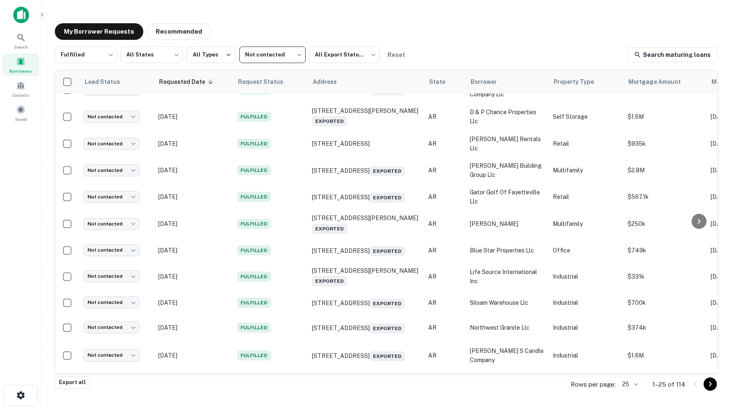
scroll to position [253, 0]
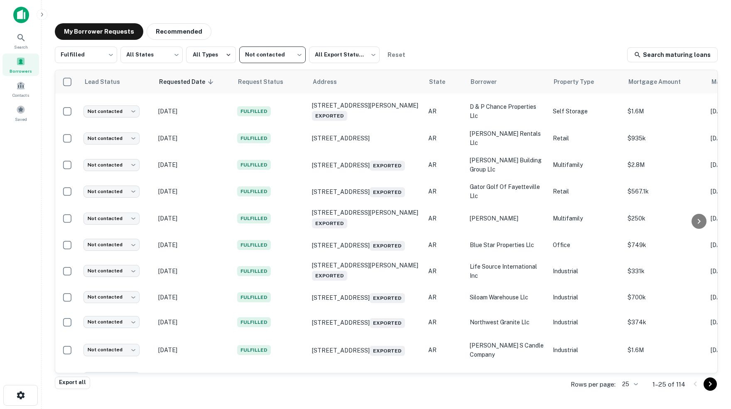
click at [632, 384] on body "Search Borrowers Contacts Saved My Borrower Requests Recommended Fulfilled ****…" at bounding box center [365, 204] width 731 height 409
click at [624, 376] on li "500" at bounding box center [627, 377] width 28 height 15
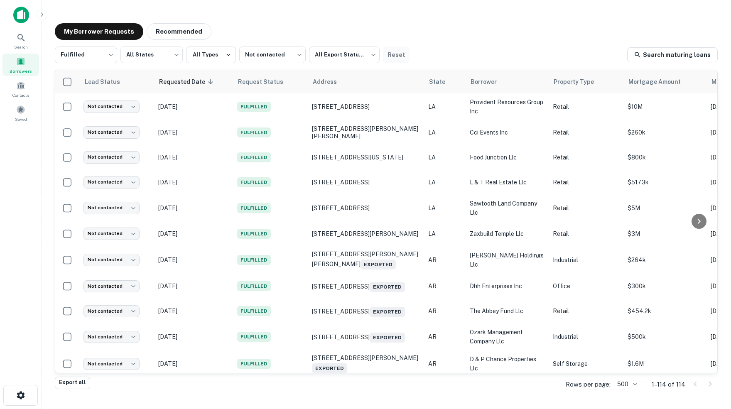
click at [400, 54] on button "Reset" at bounding box center [396, 55] width 27 height 17
type input "***"
